Goal: Task Accomplishment & Management: Manage account settings

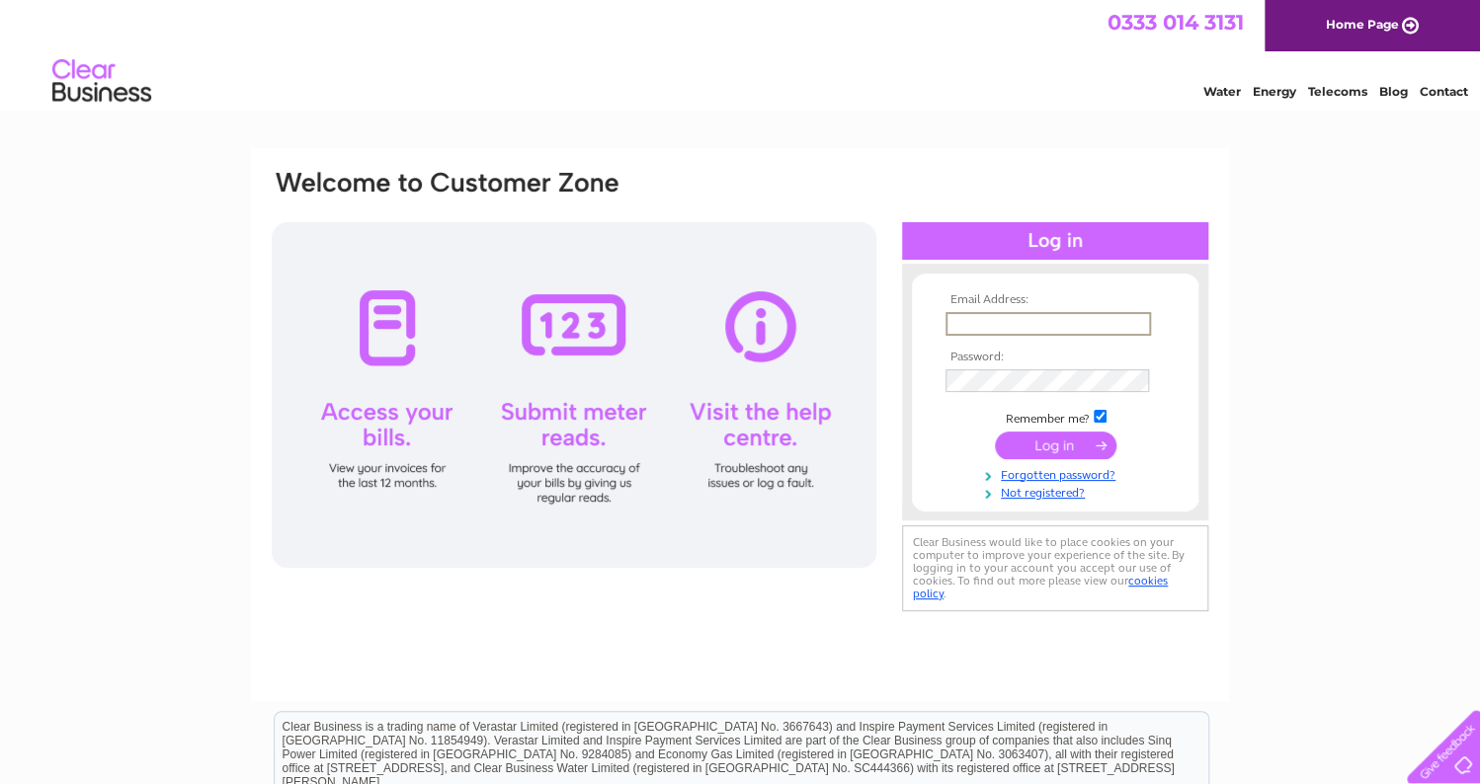
click at [977, 325] on input "text" at bounding box center [1047, 324] width 205 height 24
type input "theberries@hotmail.com"
click at [995, 431] on input "submit" at bounding box center [1056, 445] width 122 height 28
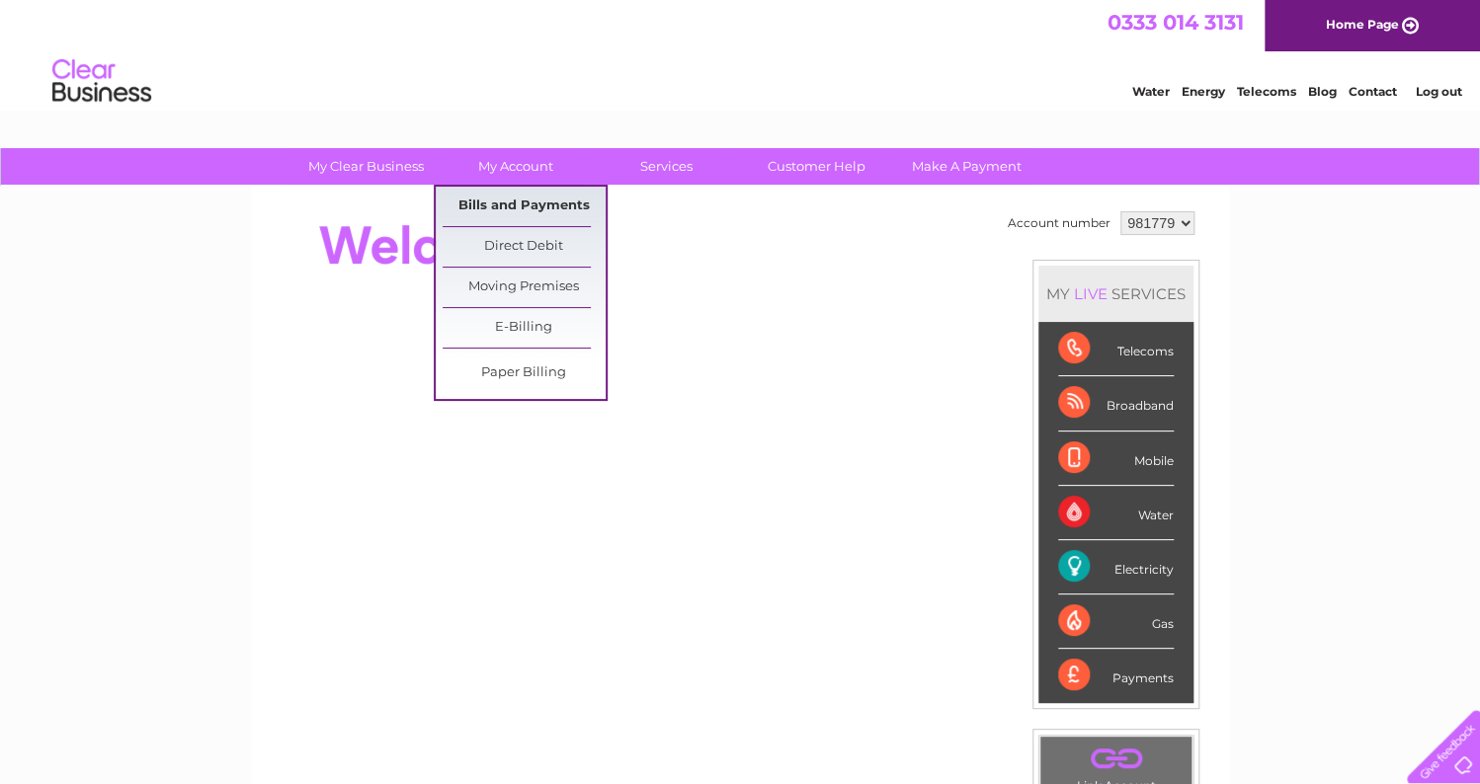
click at [535, 205] on link "Bills and Payments" at bounding box center [524, 207] width 163 height 40
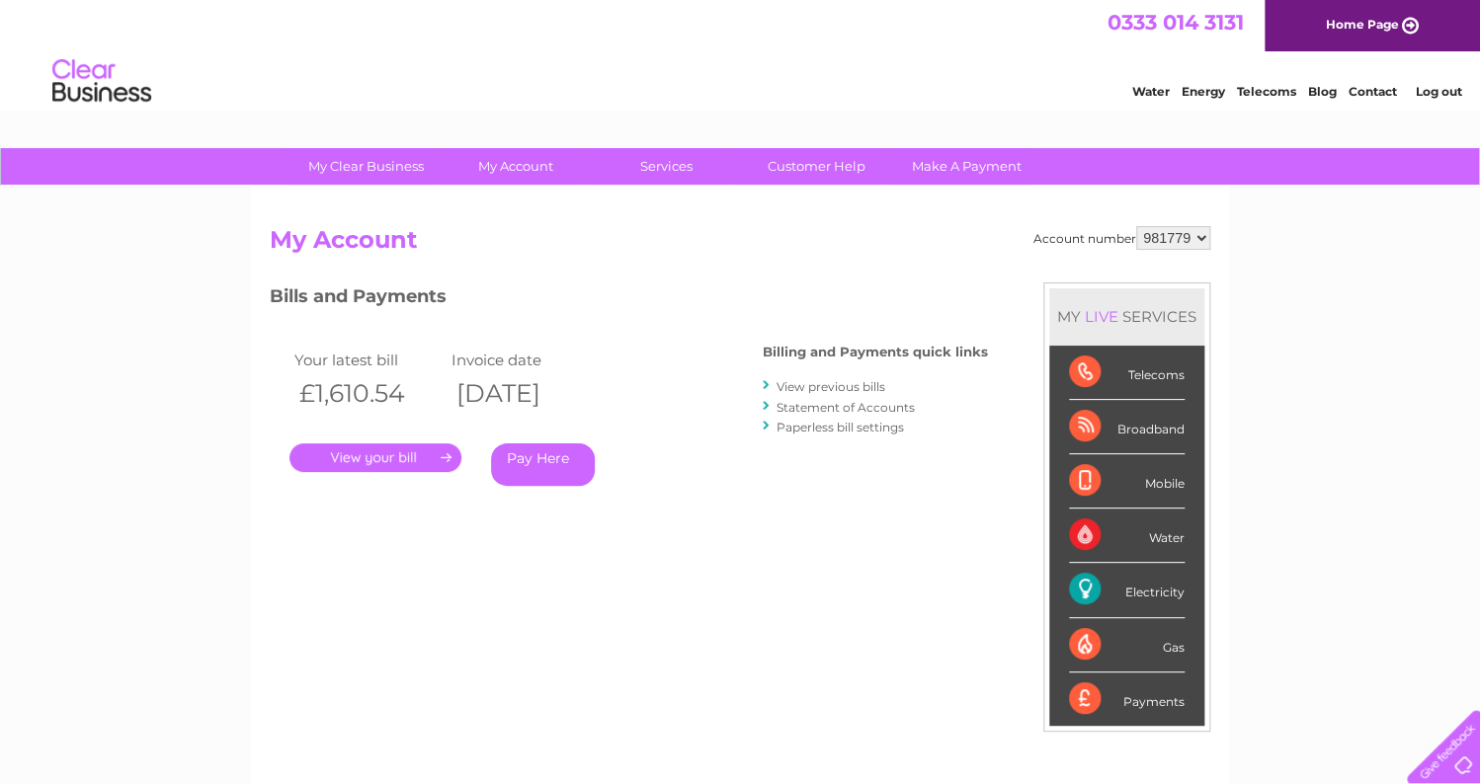
click at [807, 390] on link "View previous bills" at bounding box center [830, 386] width 109 height 15
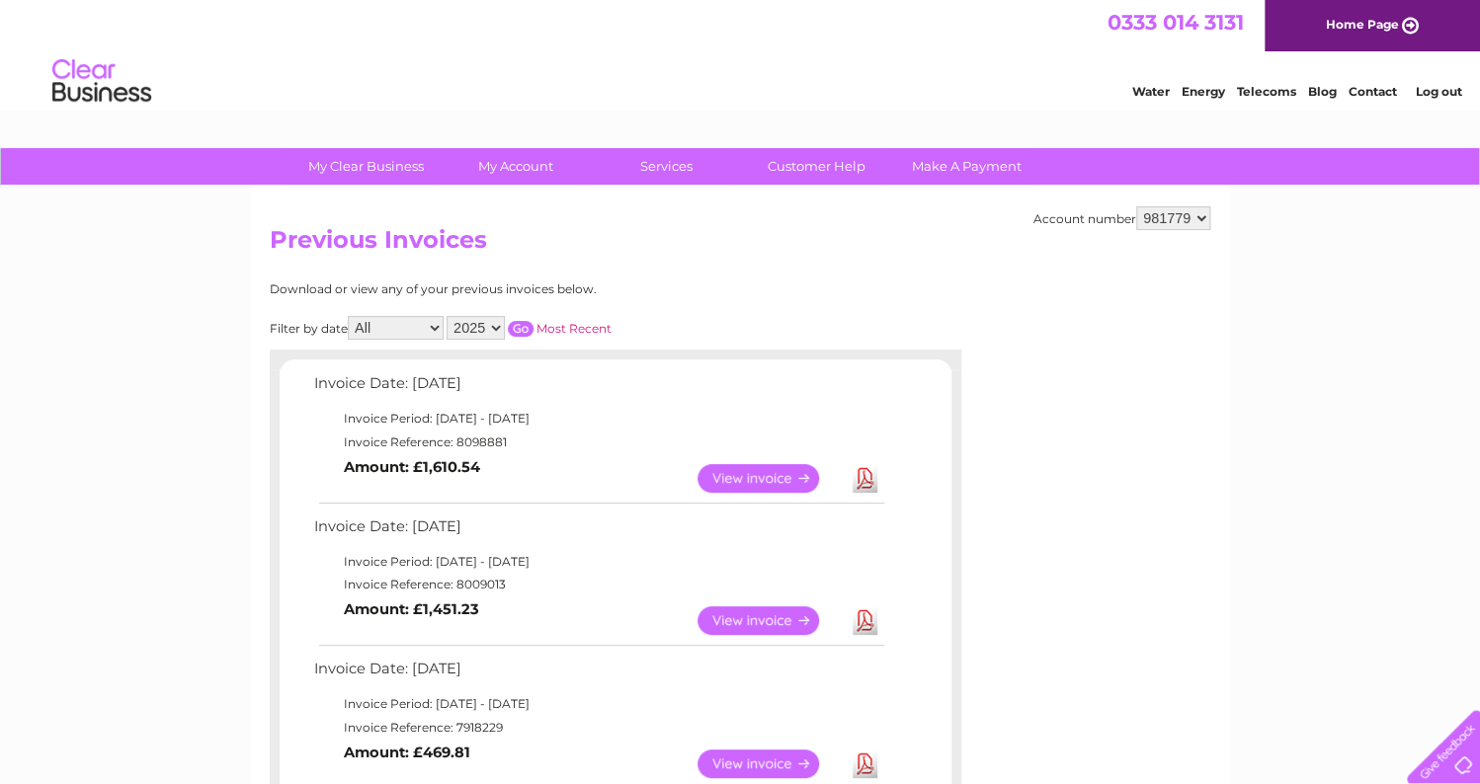
click at [770, 479] on link "View" at bounding box center [769, 478] width 145 height 29
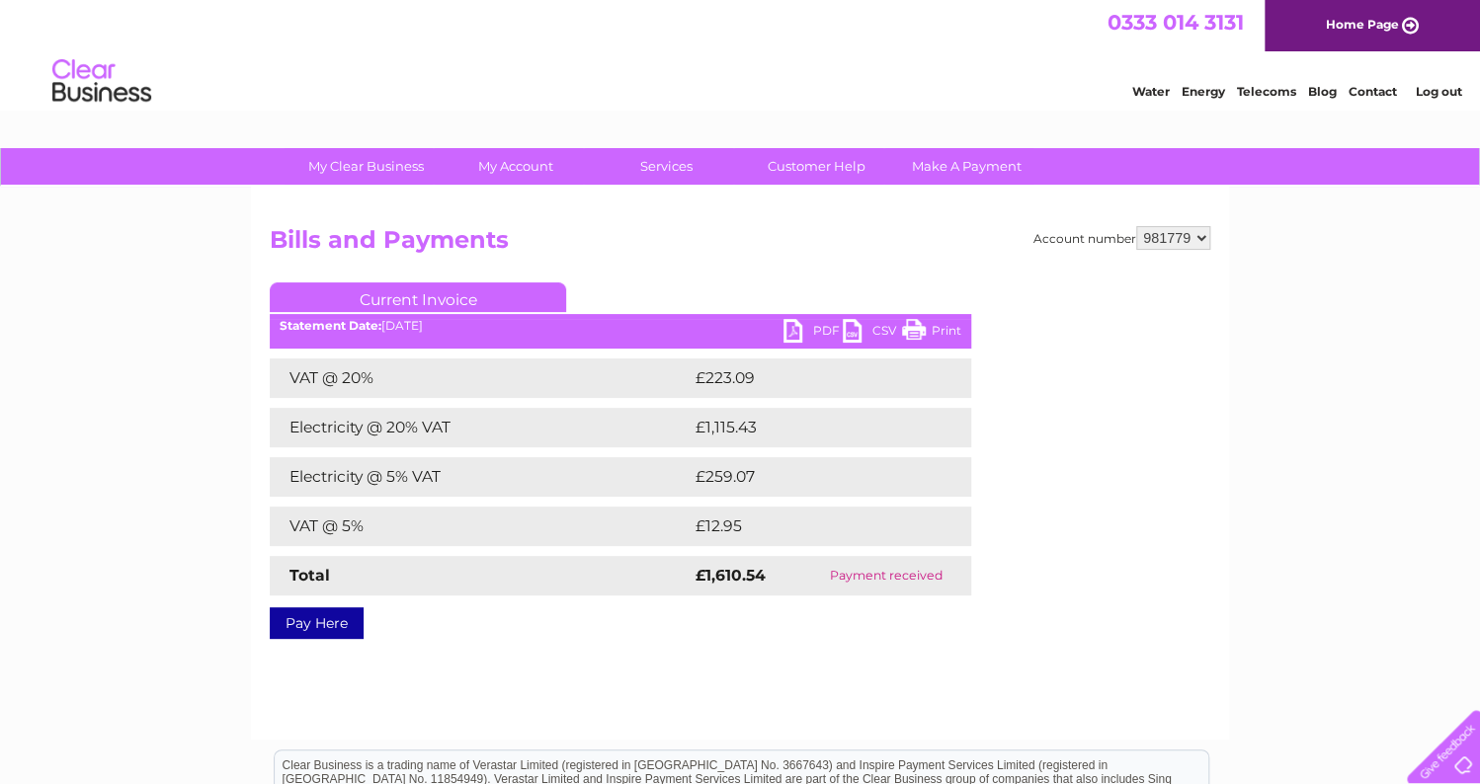
click at [789, 342] on link "PDF" at bounding box center [812, 333] width 59 height 29
click at [789, 328] on link "PDF" at bounding box center [812, 333] width 59 height 29
